Goal: Task Accomplishment & Management: Complete application form

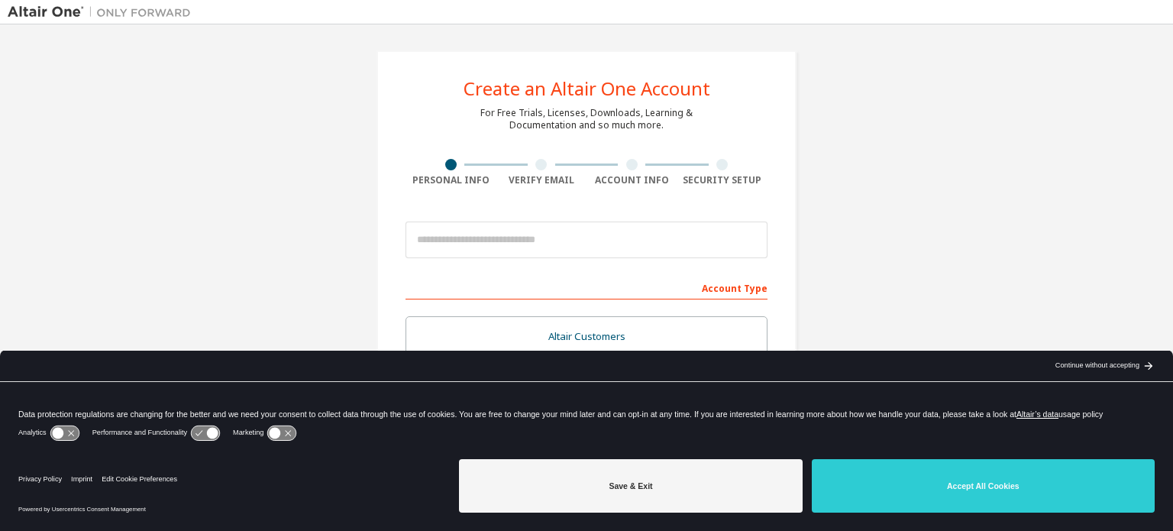
click at [1112, 372] on div "arrow_back_black_24dp Continue without accepting arrow_forward_black_24dp" at bounding box center [1103, 366] width 139 height 31
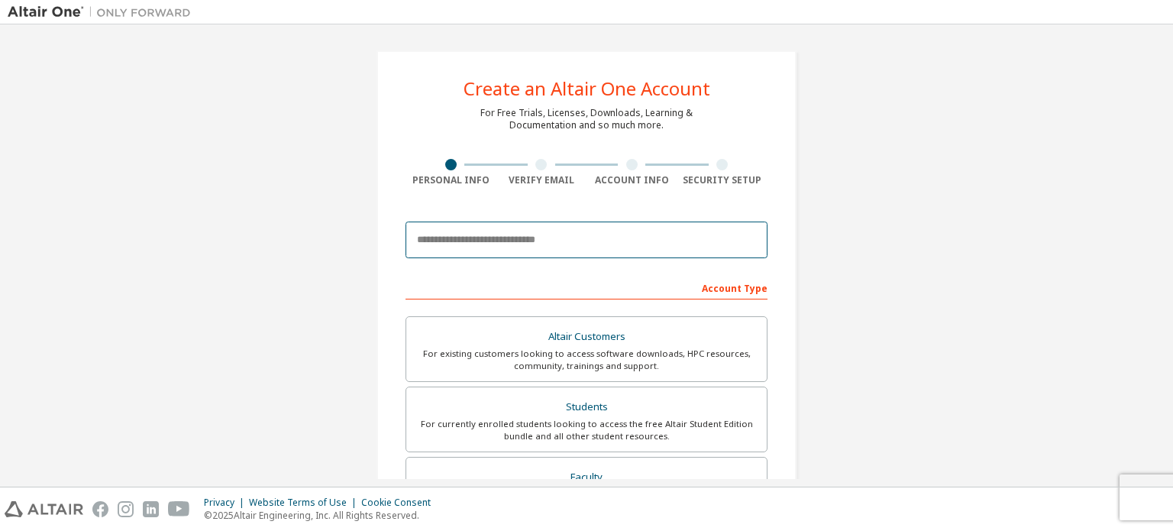
click at [516, 239] on input "email" at bounding box center [587, 239] width 362 height 37
type input "**********"
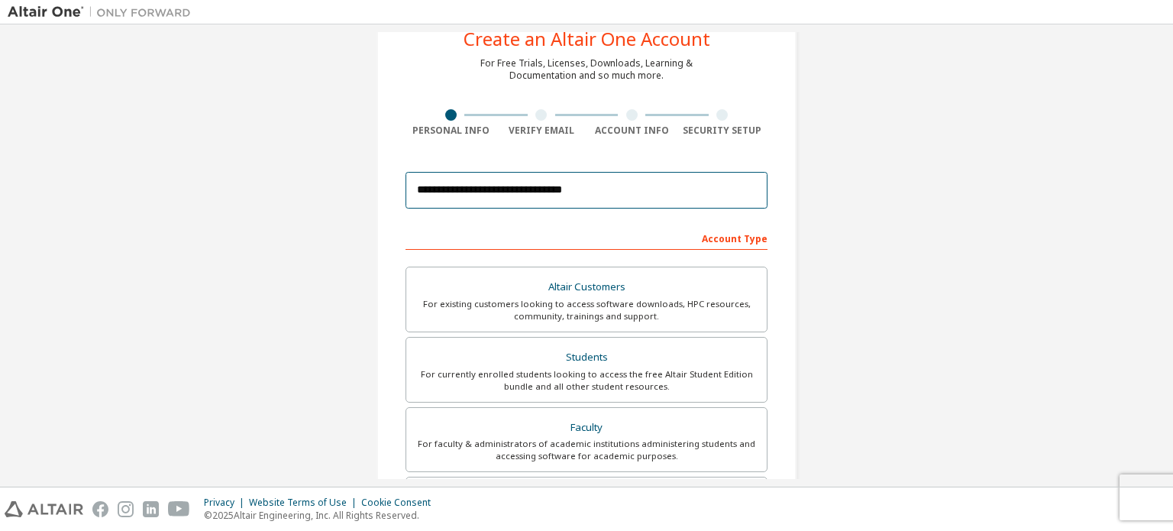
scroll to position [76, 0]
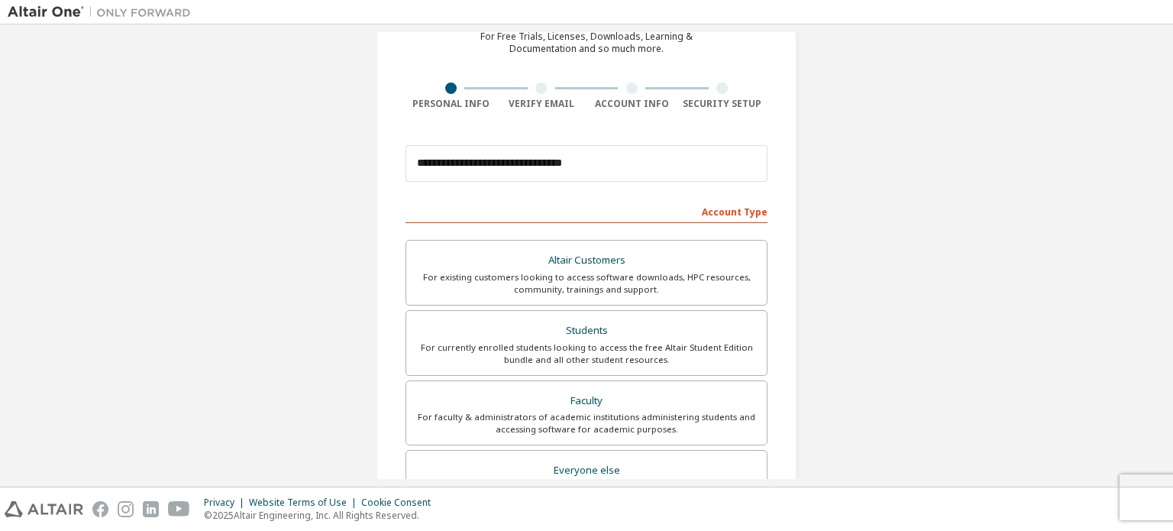
click at [609, 199] on div "Account Type" at bounding box center [587, 211] width 362 height 24
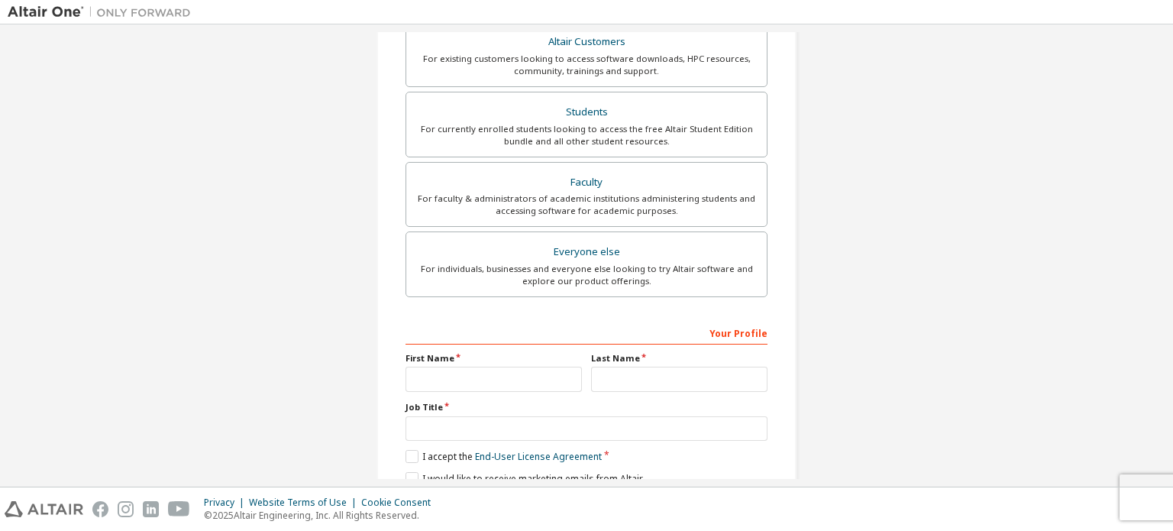
scroll to position [153, 0]
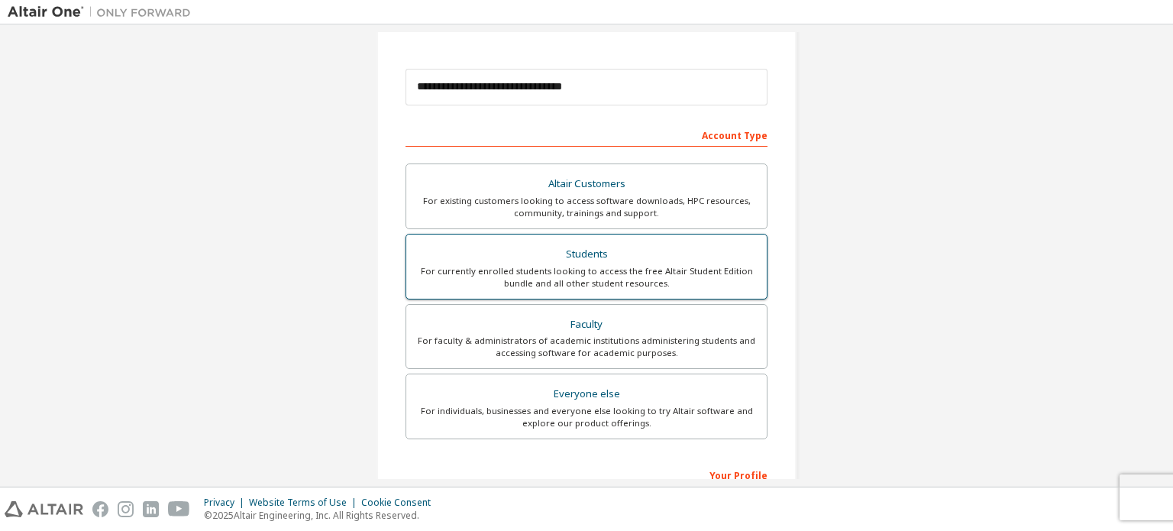
click at [589, 259] on div "Students" at bounding box center [586, 254] width 342 height 21
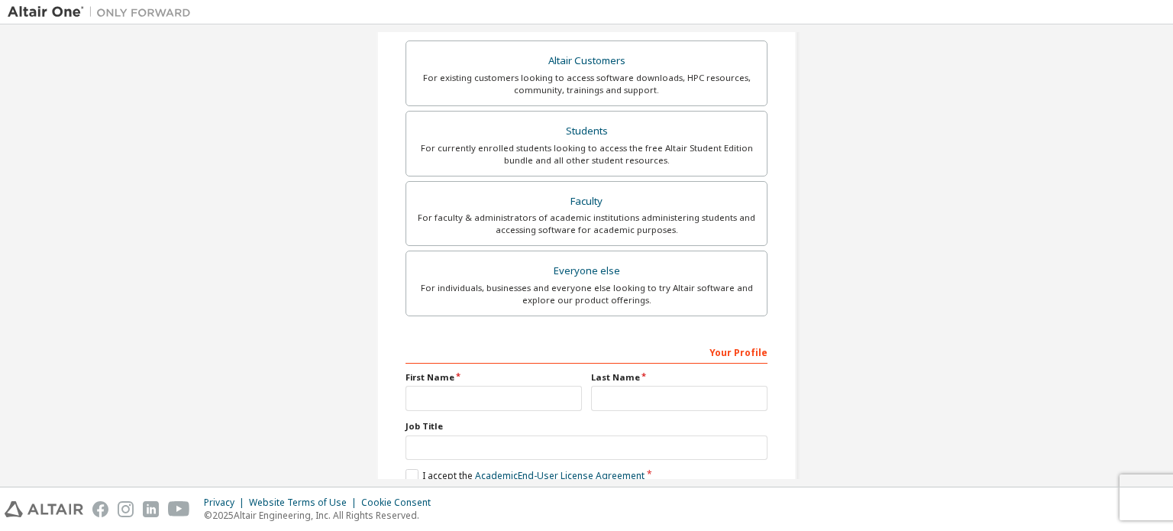
scroll to position [358, 0]
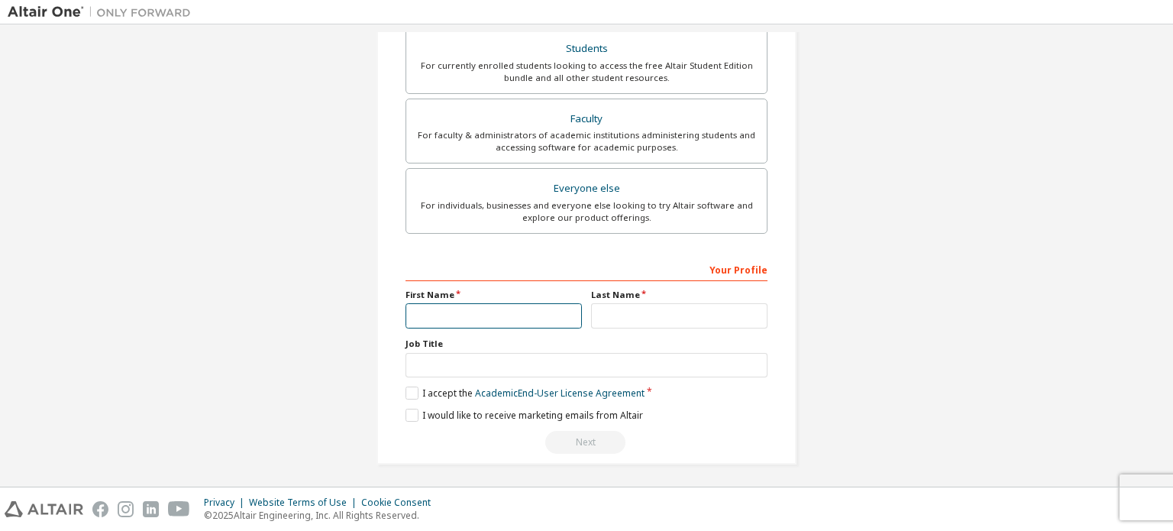
click at [512, 308] on input "text" at bounding box center [494, 315] width 176 height 25
type input "*****"
type input "********"
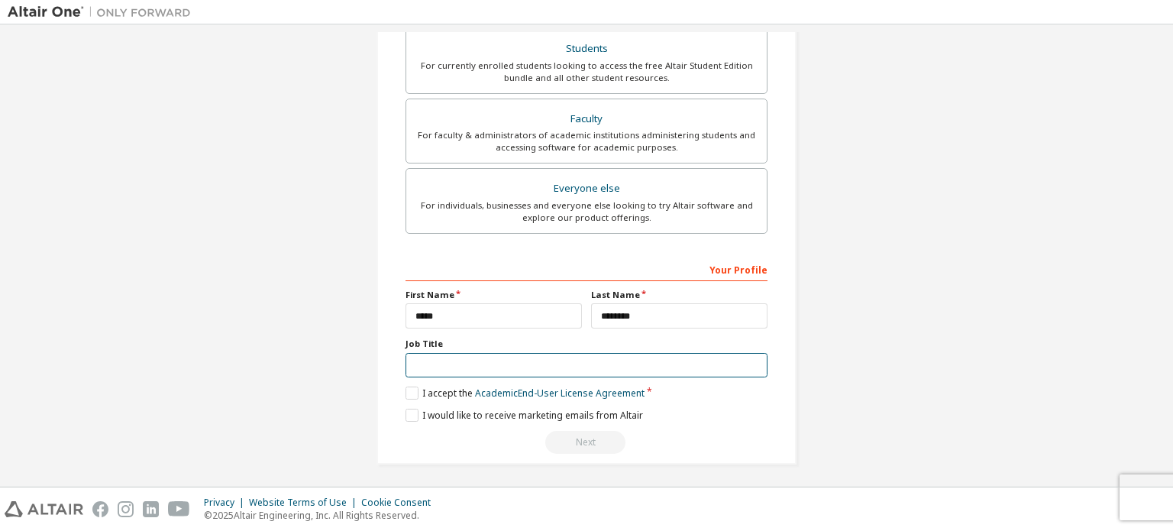
click at [474, 357] on input "text" at bounding box center [587, 365] width 362 height 25
type input "**********"
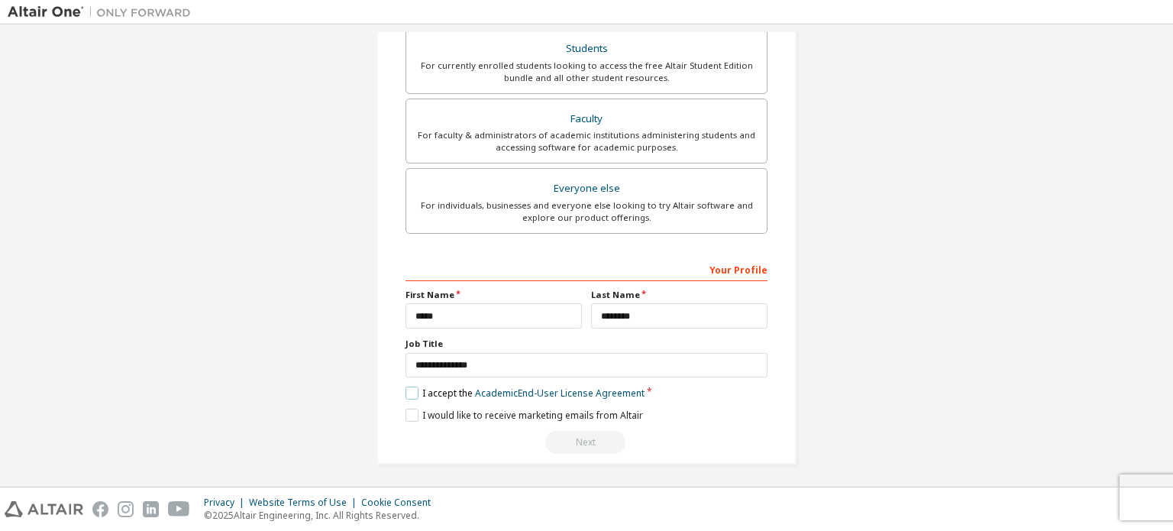
click at [406, 390] on label "I accept the Academic End-User License Agreement" at bounding box center [525, 392] width 239 height 13
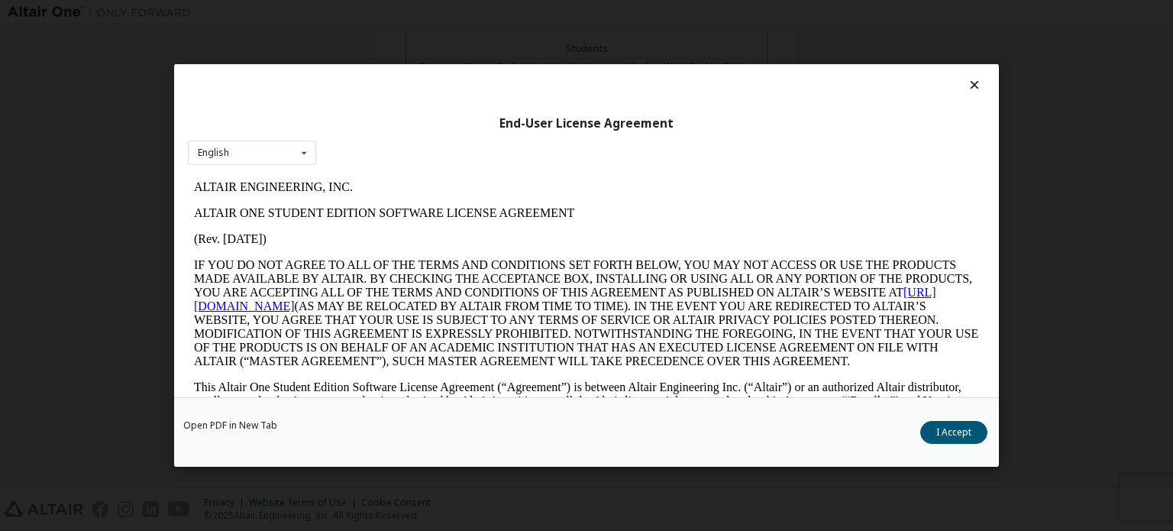
scroll to position [0, 0]
click at [260, 155] on div "English English" at bounding box center [252, 153] width 128 height 25
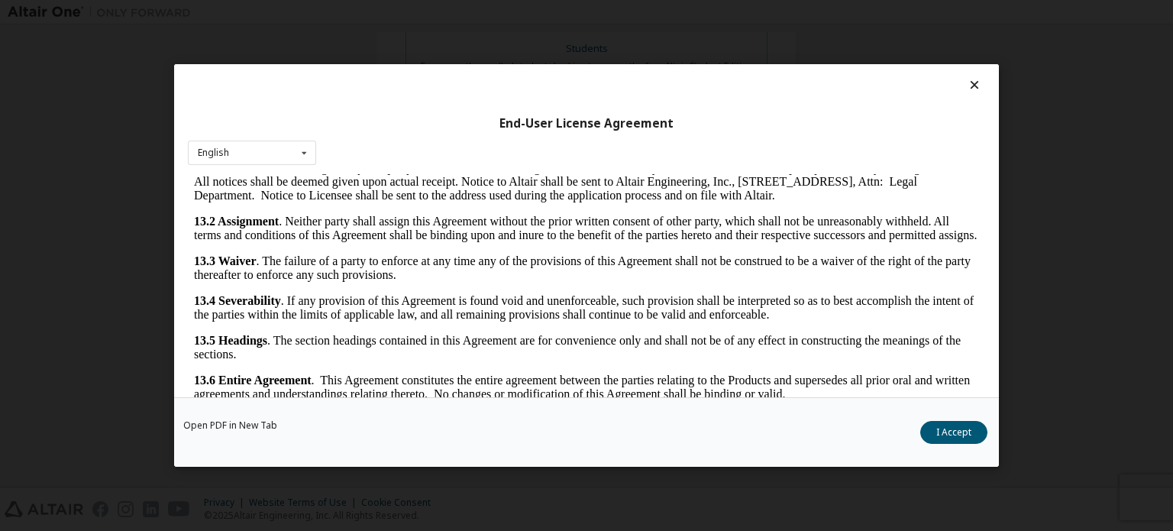
scroll to position [2563, 0]
drag, startPoint x: 975, startPoint y: 191, endPoint x: 1162, endPoint y: 599, distance: 449.0
click at [969, 427] on button "I Accept" at bounding box center [953, 432] width 67 height 23
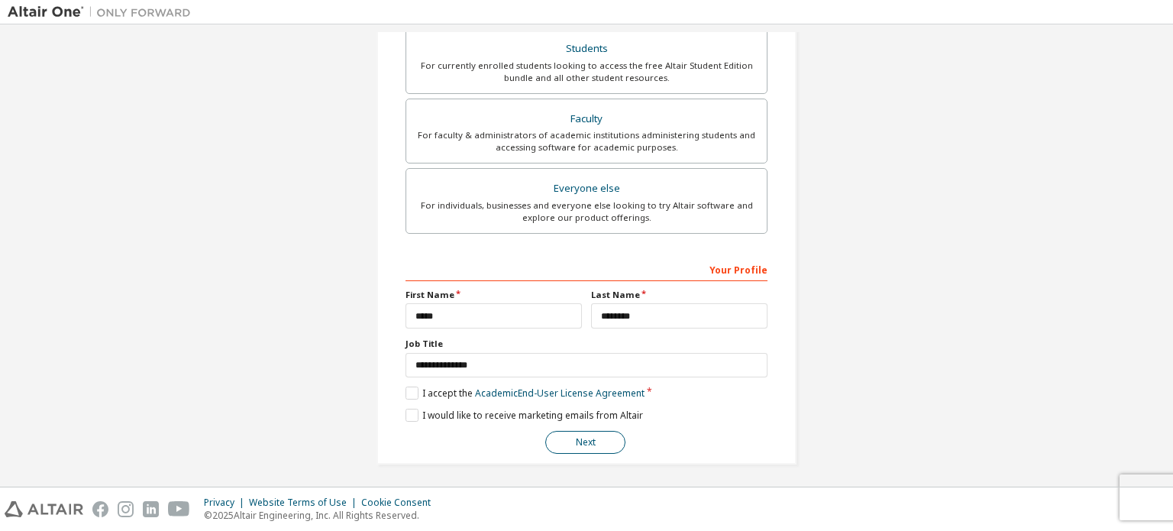
click at [584, 438] on button "Next" at bounding box center [585, 442] width 80 height 23
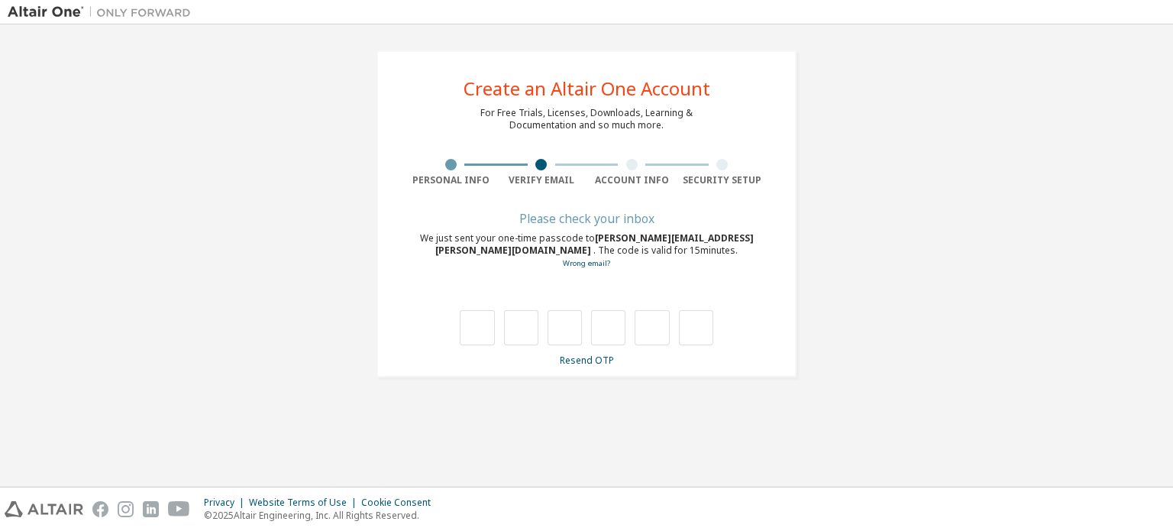
type input "*"
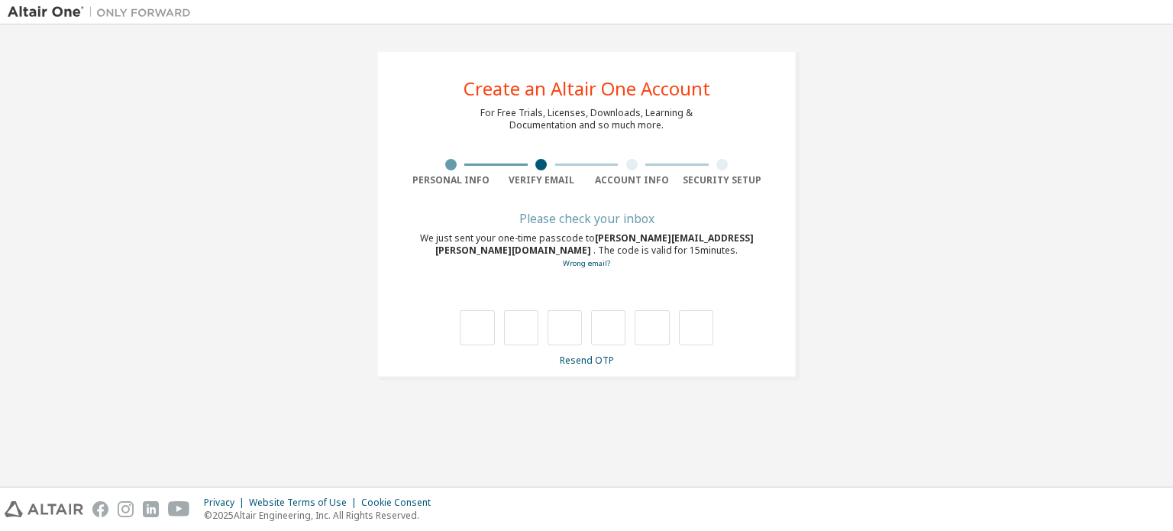
type input "*"
